Goal: Transaction & Acquisition: Purchase product/service

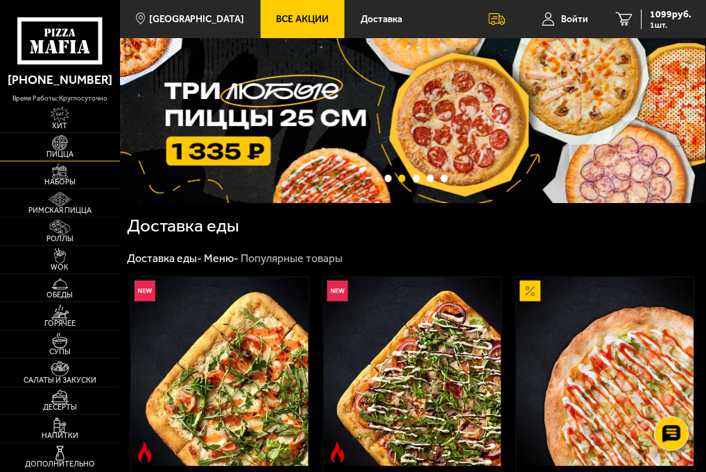
click at [72, 144] on img at bounding box center [60, 143] width 28 height 16
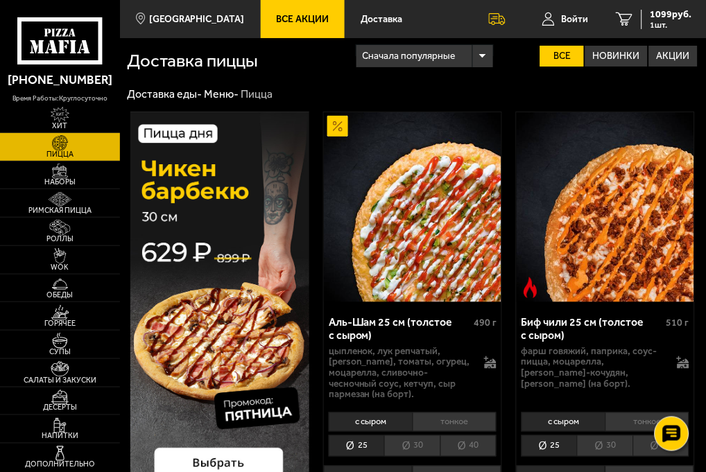
scroll to position [3315, 0]
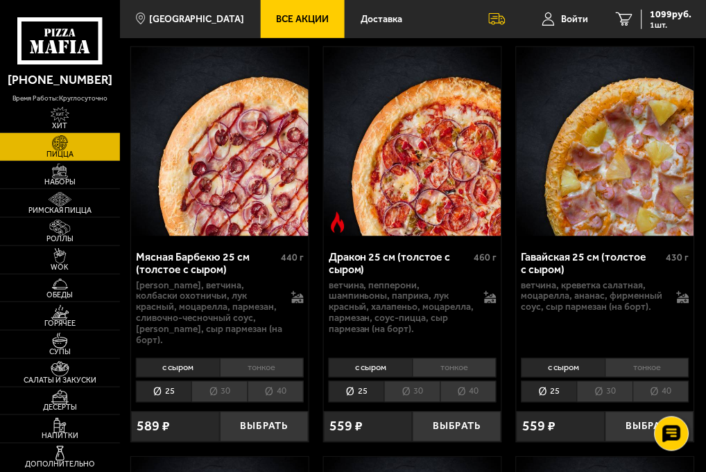
click at [451, 358] on li "тонкое" at bounding box center [455, 367] width 85 height 19
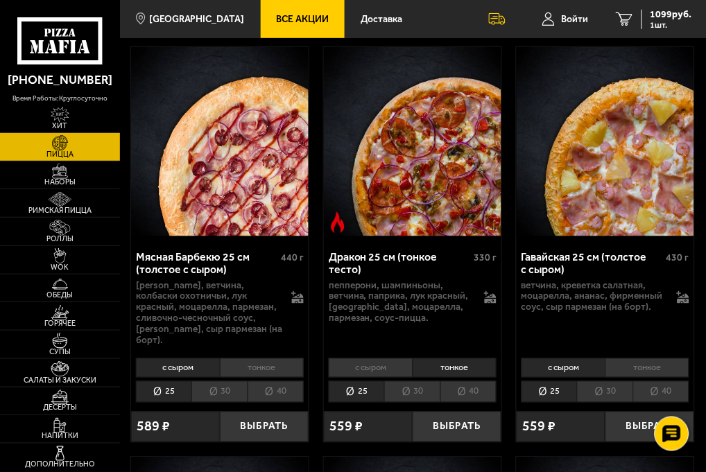
click at [401, 381] on li "30" at bounding box center [411, 391] width 55 height 21
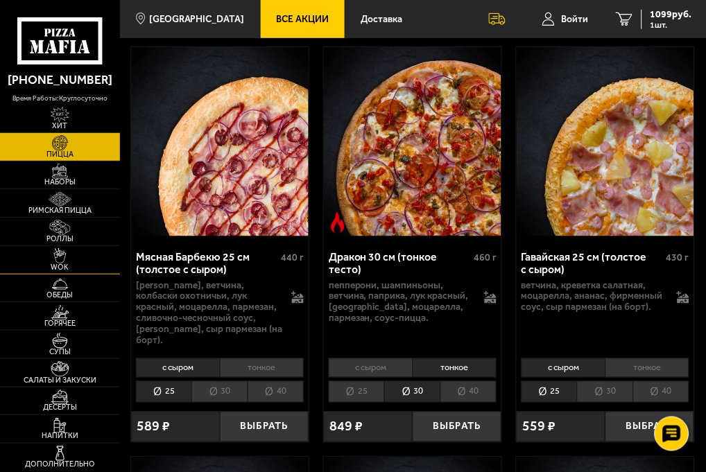
click at [58, 255] on img at bounding box center [60, 256] width 28 height 16
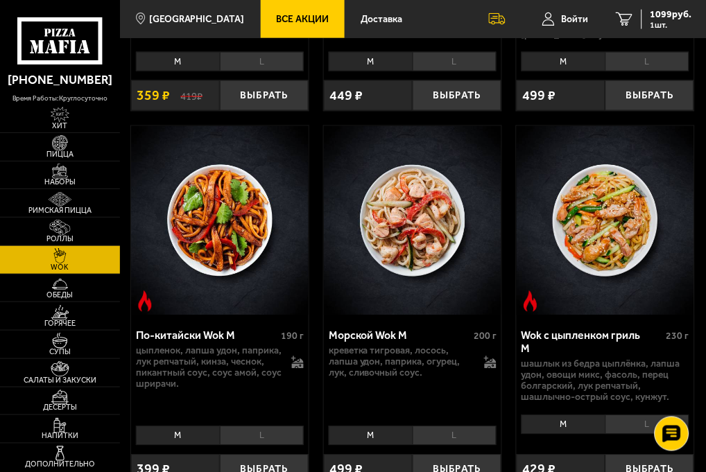
scroll to position [1078, 0]
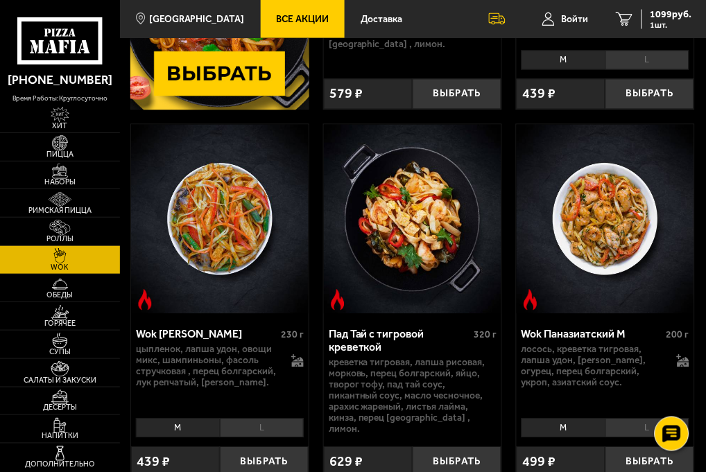
scroll to position [385, 0]
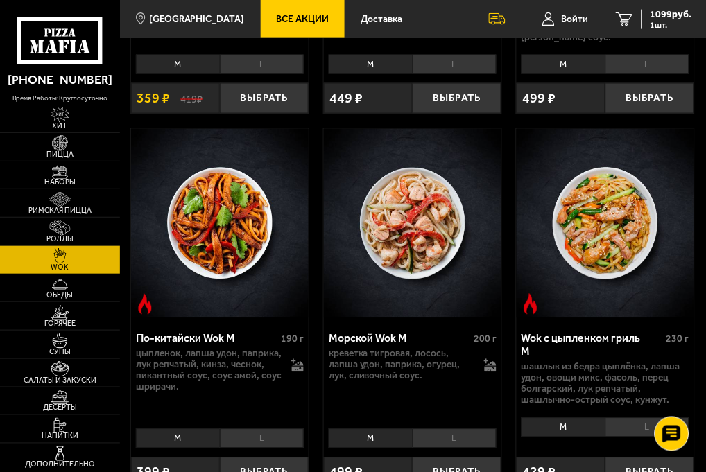
scroll to position [1155, 0]
